Goal: Information Seeking & Learning: Learn about a topic

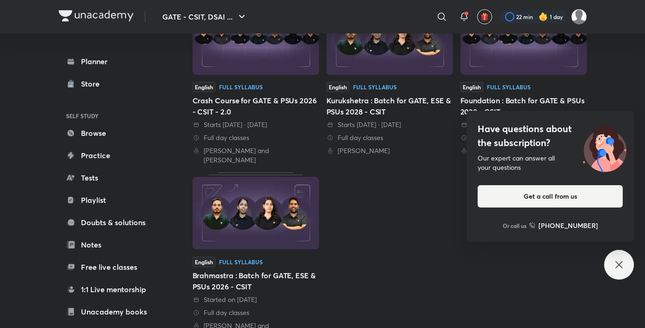
click at [622, 254] on div "Have questions about the subscription? Our expert can answer all your questions…" at bounding box center [619, 265] width 30 height 30
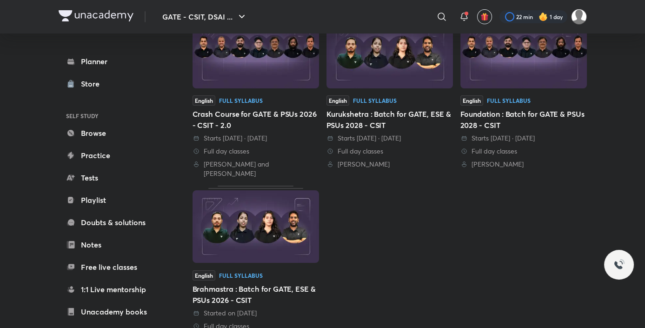
scroll to position [142, 0]
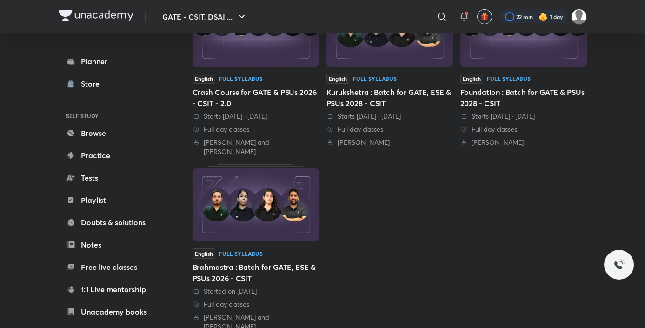
click at [289, 211] on img at bounding box center [255, 204] width 126 height 72
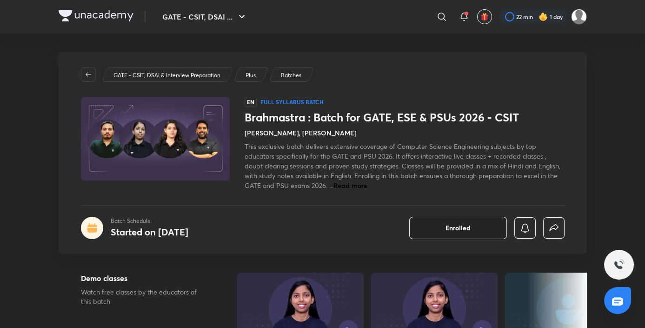
click at [485, 224] on button "Enrolled" at bounding box center [458, 228] width 98 height 22
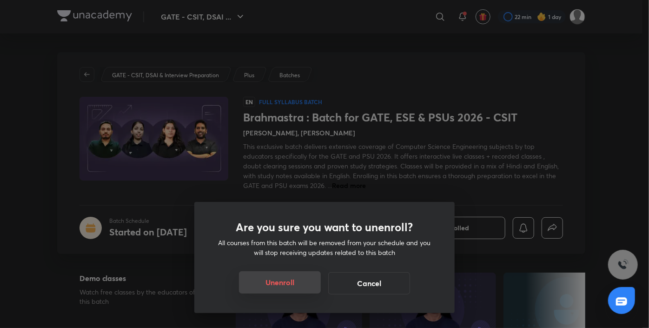
click at [293, 286] on button "Unenroll" at bounding box center [280, 282] width 82 height 22
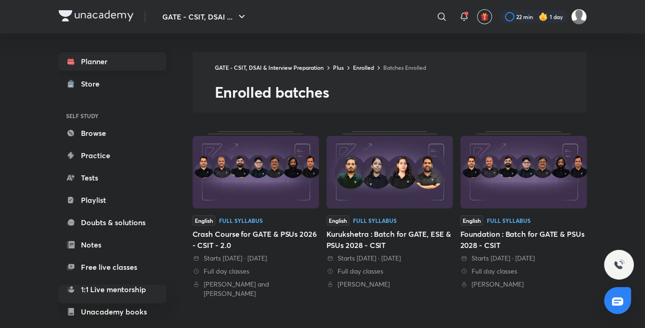
click at [99, 67] on link "Planner" at bounding box center [113, 61] width 108 height 19
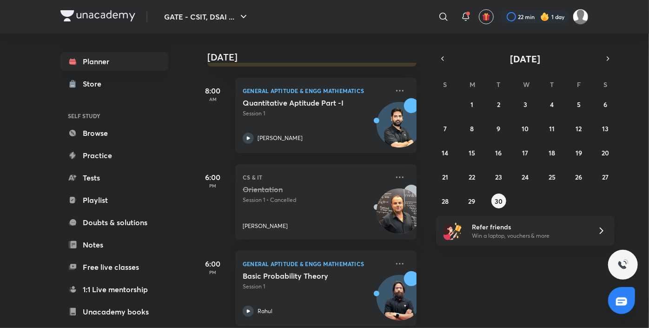
scroll to position [137, 0]
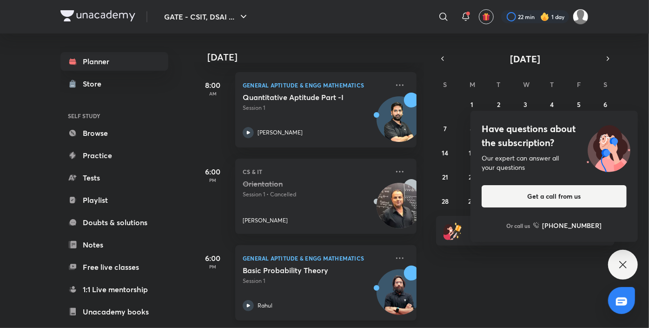
click at [290, 265] on h5 "Basic Probability Theory" at bounding box center [301, 269] width 116 height 9
click at [275, 106] on div "Quantitative Aptitude Part -I Session 1 Gurupal Singh Chawla" at bounding box center [316, 115] width 146 height 46
click at [622, 264] on icon at bounding box center [622, 264] width 11 height 11
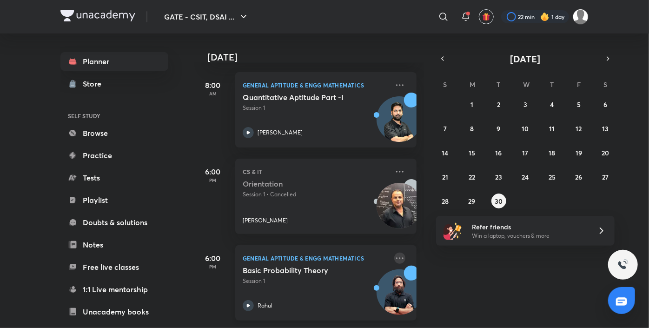
click at [394, 252] on icon at bounding box center [399, 257] width 11 height 11
click at [534, 297] on div "Today Good evening, Varsha You have 3 events today Extend now and save more Get…" at bounding box center [420, 180] width 453 height 294
